Goal: Find specific page/section: Find specific page/section

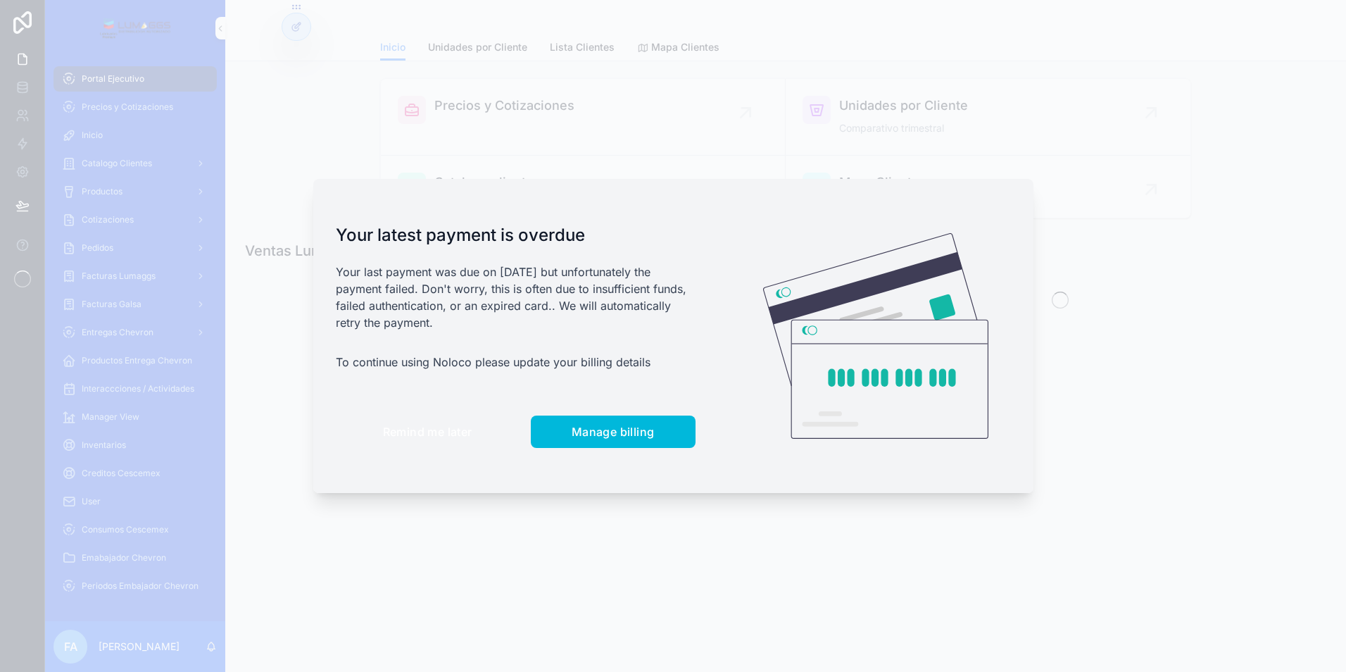
click at [410, 439] on button "Remind me later" at bounding box center [428, 431] width 184 height 32
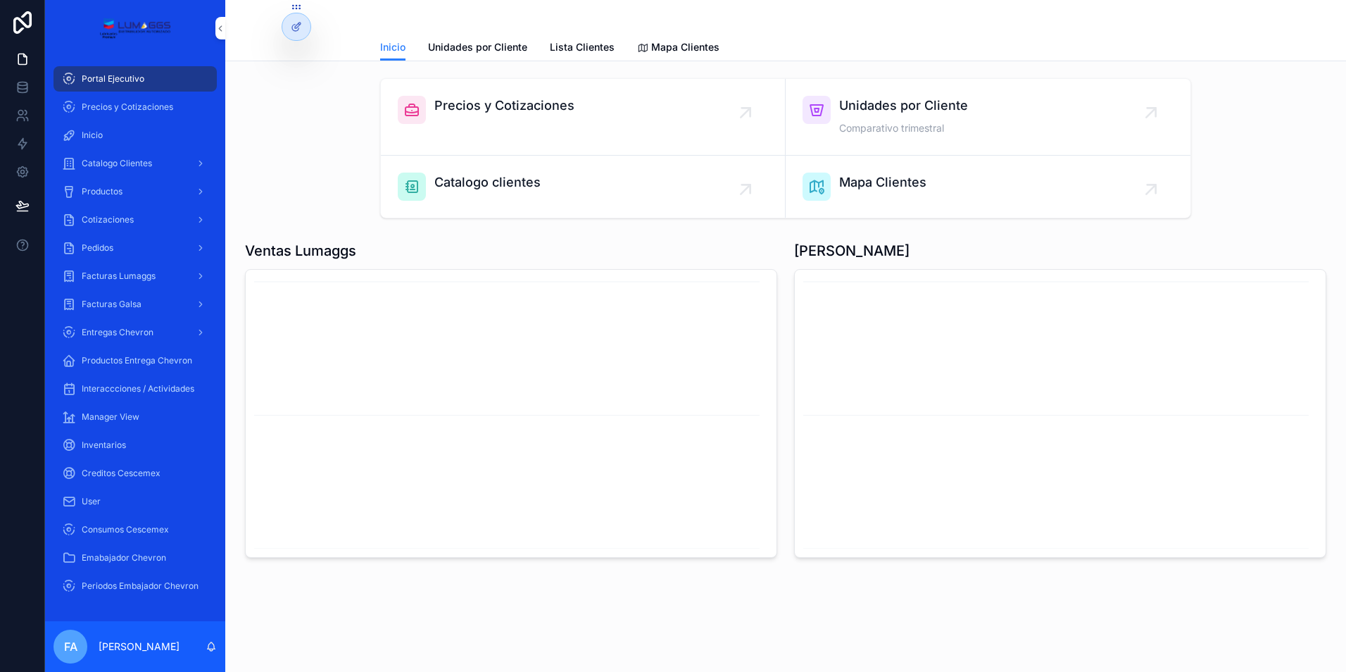
click at [115, 219] on span "Cotizaciones" at bounding box center [108, 219] width 52 height 11
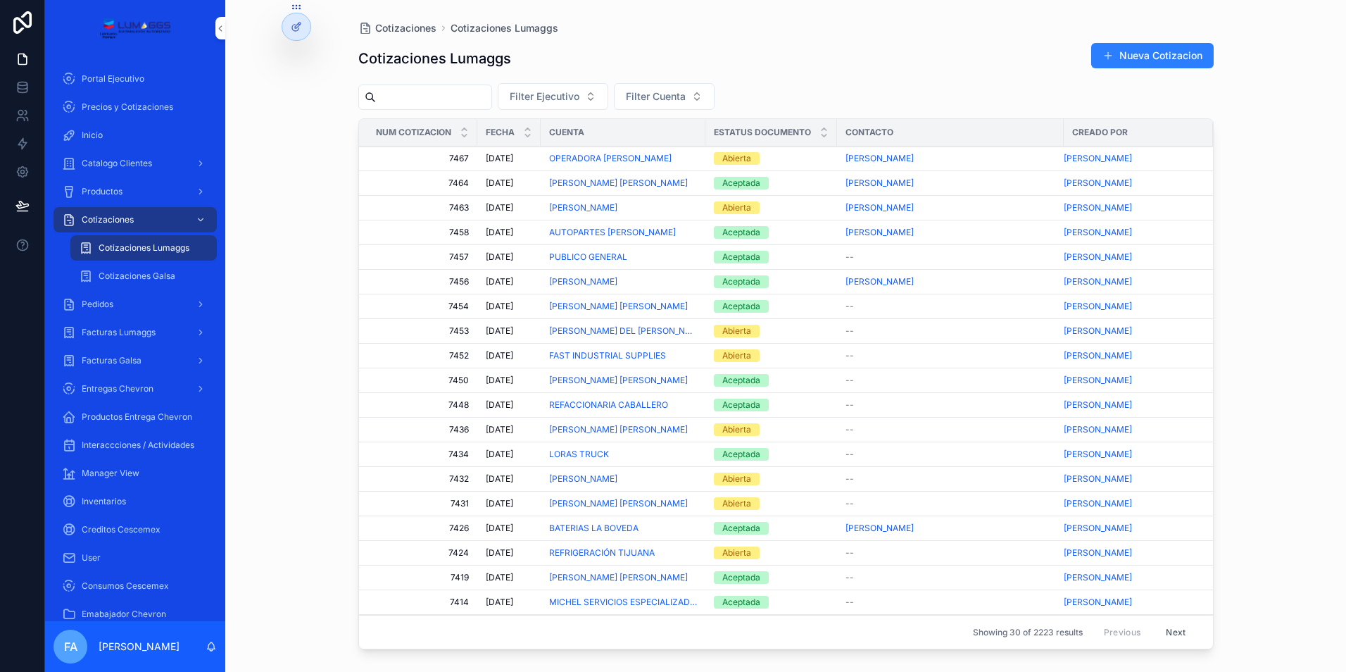
click at [112, 299] on span "Pedidos" at bounding box center [98, 303] width 32 height 11
